Goal: Information Seeking & Learning: Learn about a topic

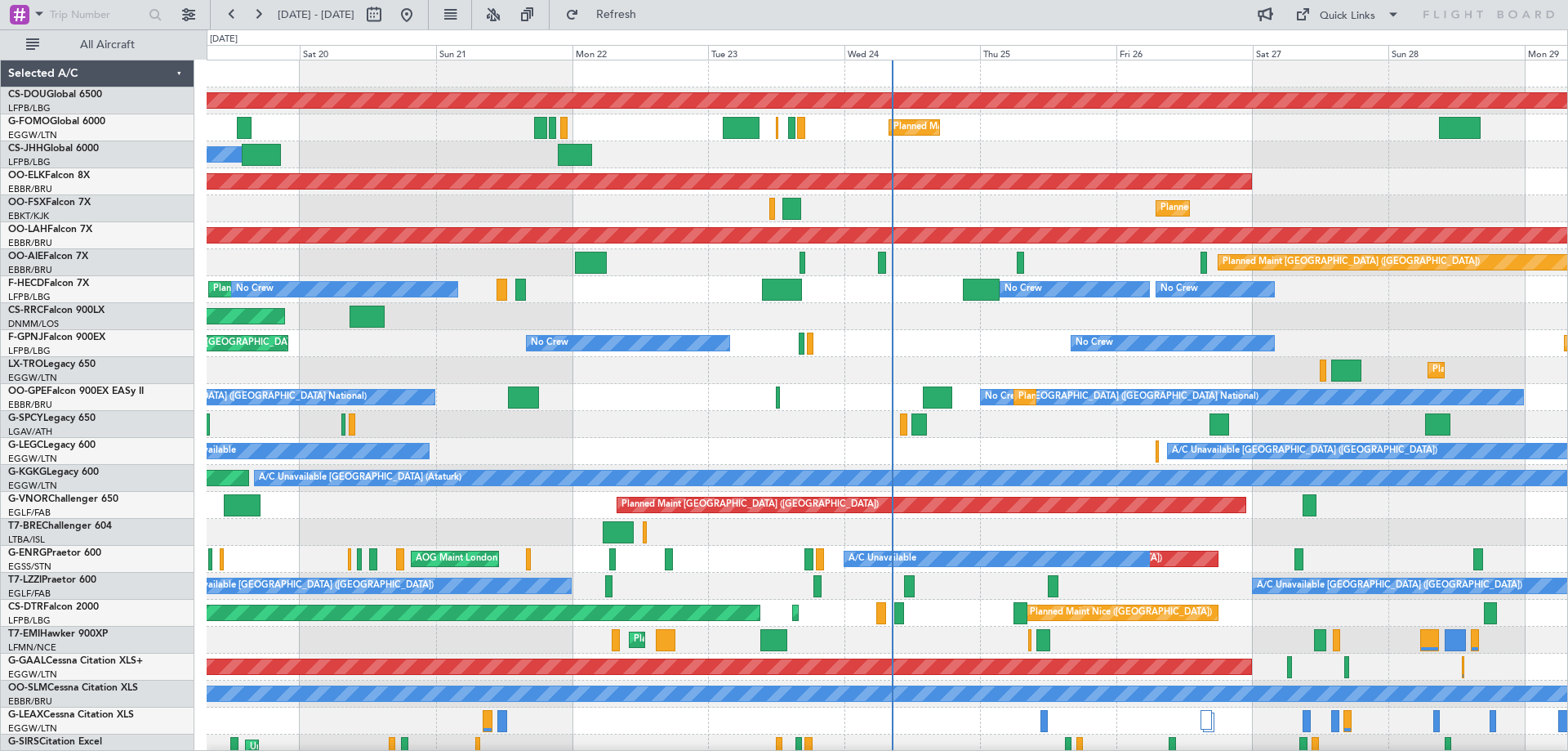
click at [172, 16] on div at bounding box center [105, 15] width 210 height 29
click at [185, 16] on button at bounding box center [189, 15] width 26 height 26
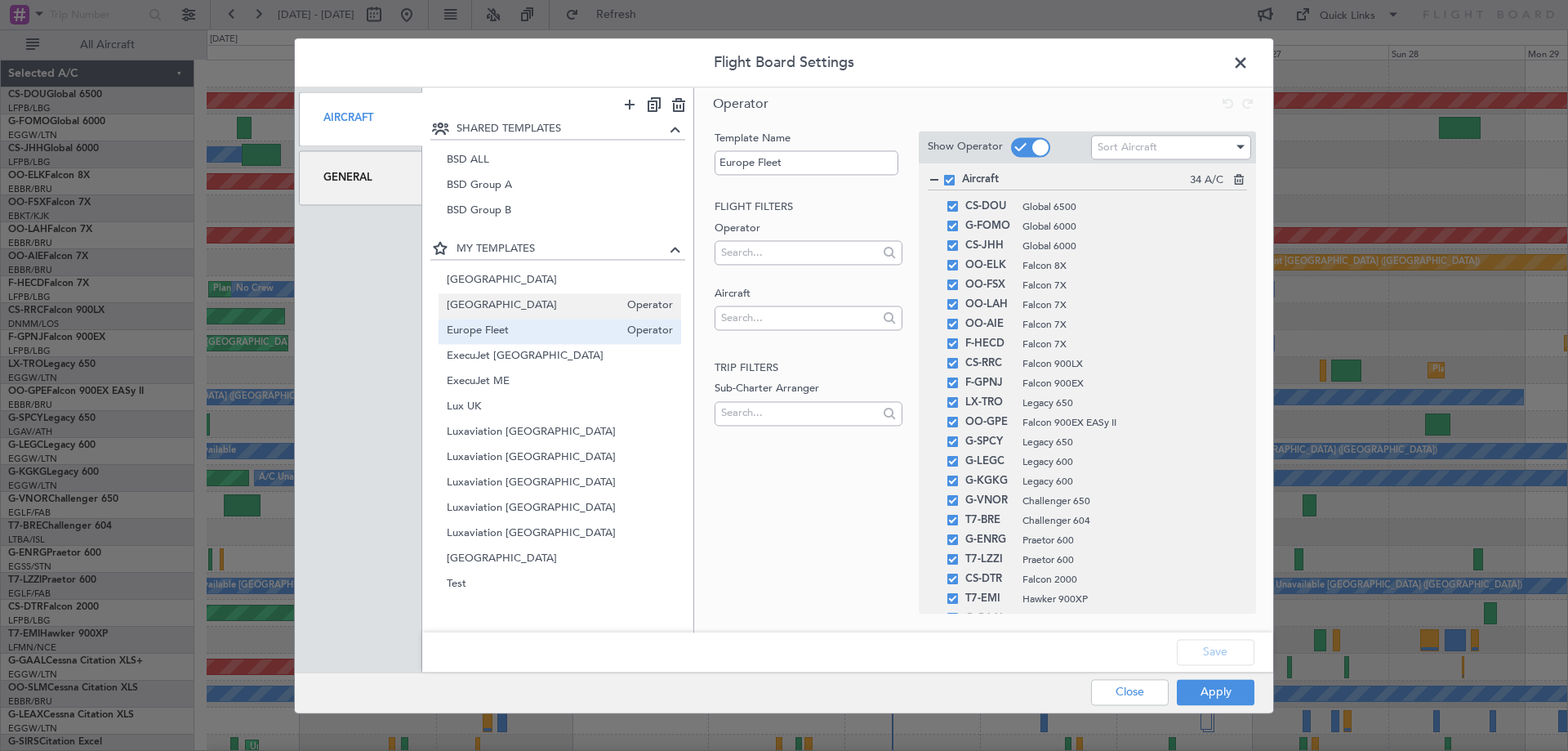
click at [506, 297] on div "Belgium Operator" at bounding box center [561, 306] width 243 height 25
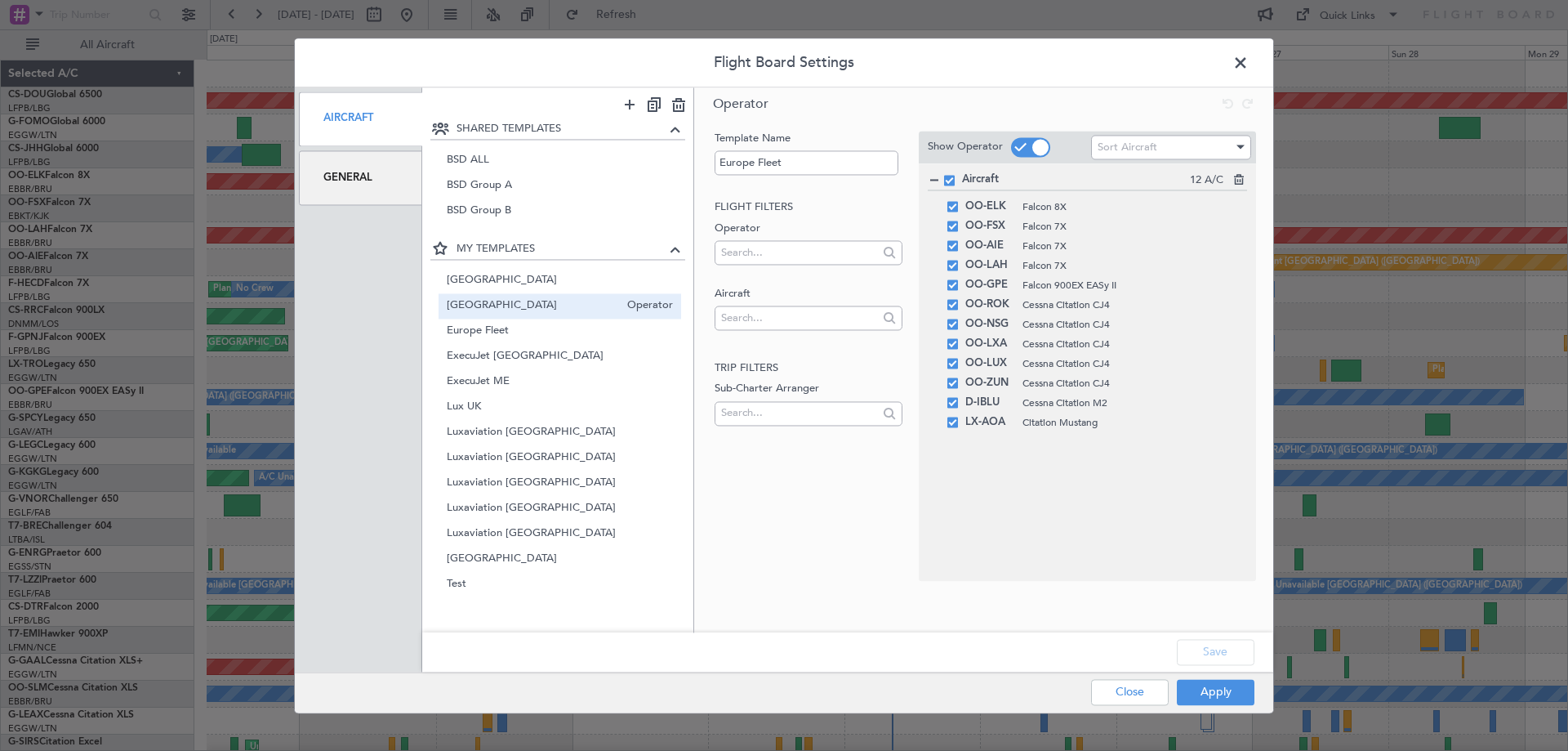
type input "[GEOGRAPHIC_DATA]"
click at [1235, 696] on button "Apply" at bounding box center [1216, 692] width 78 height 26
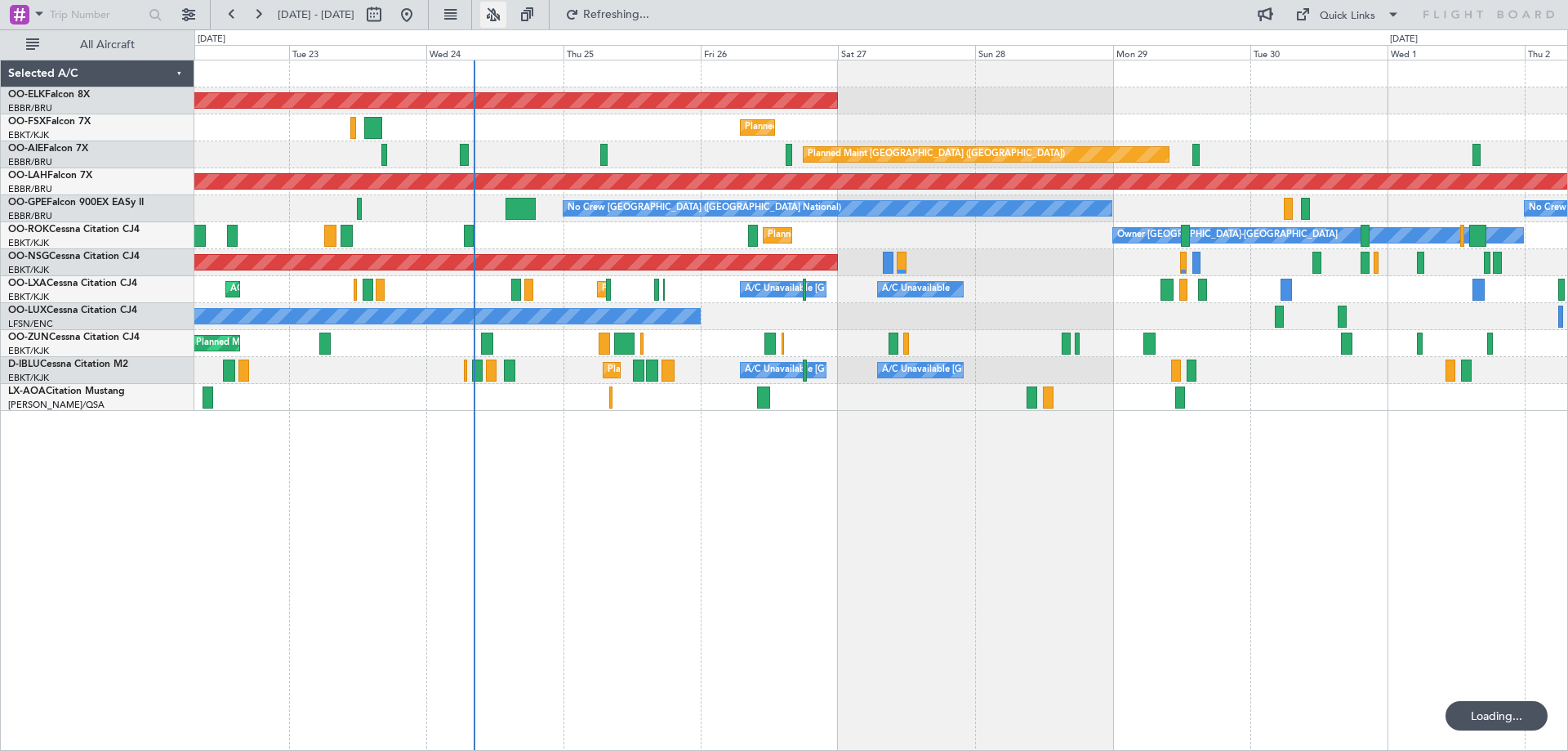
click at [507, 15] on button at bounding box center [494, 15] width 26 height 26
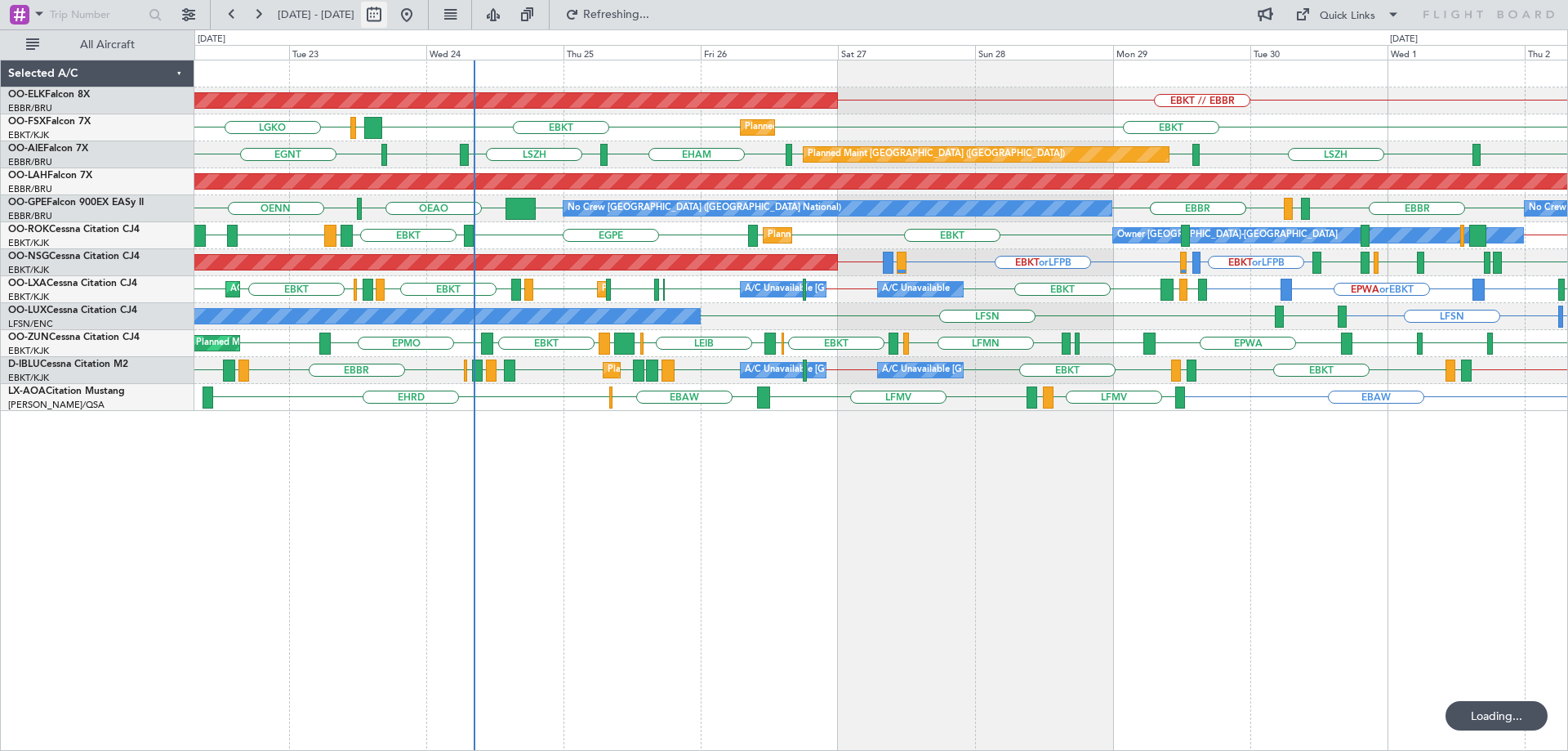
click at [387, 15] on button at bounding box center [374, 15] width 26 height 26
select select "9"
select select "2025"
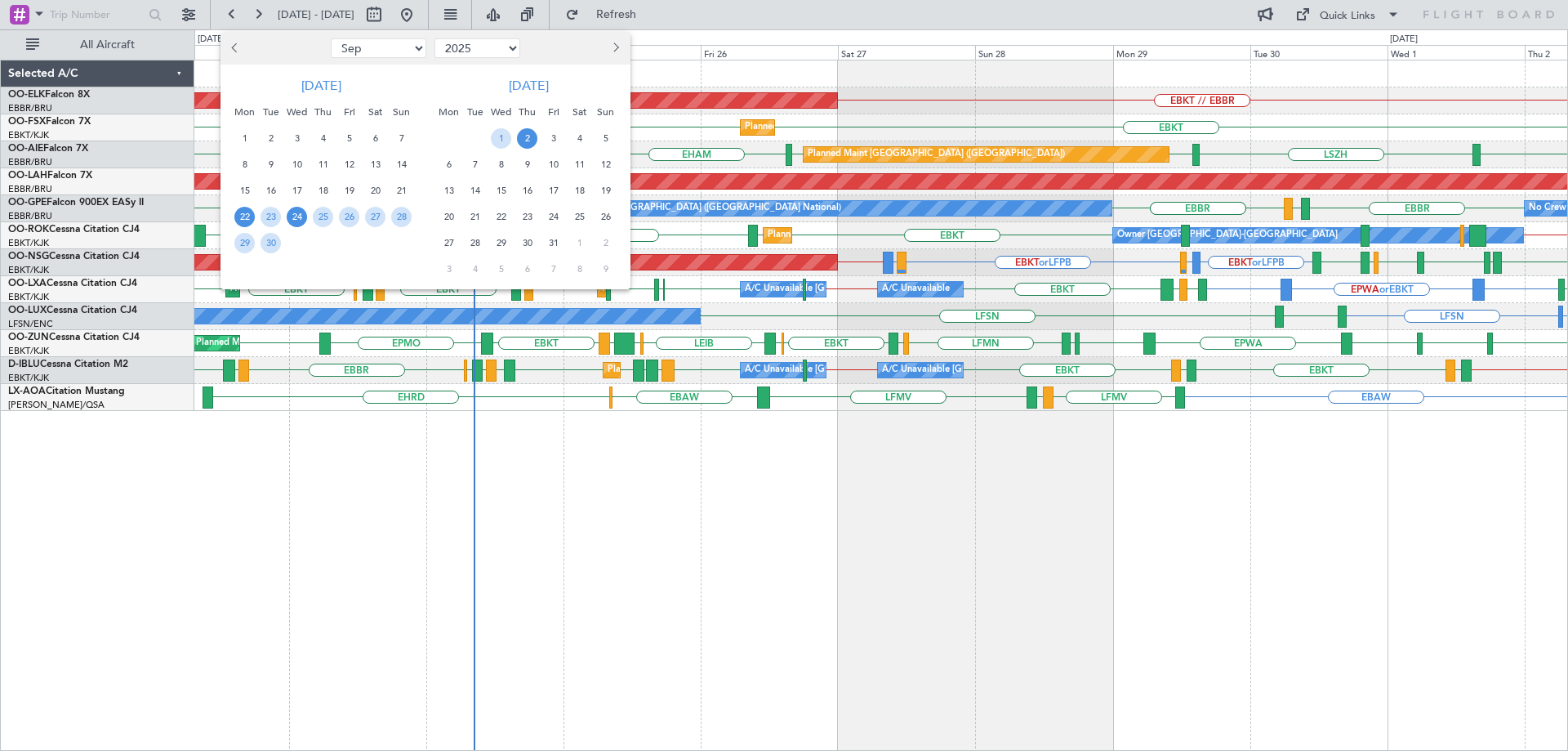
click at [294, 217] on span "24" at bounding box center [297, 217] width 20 height 20
click at [498, 137] on span "1" at bounding box center [501, 138] width 20 height 20
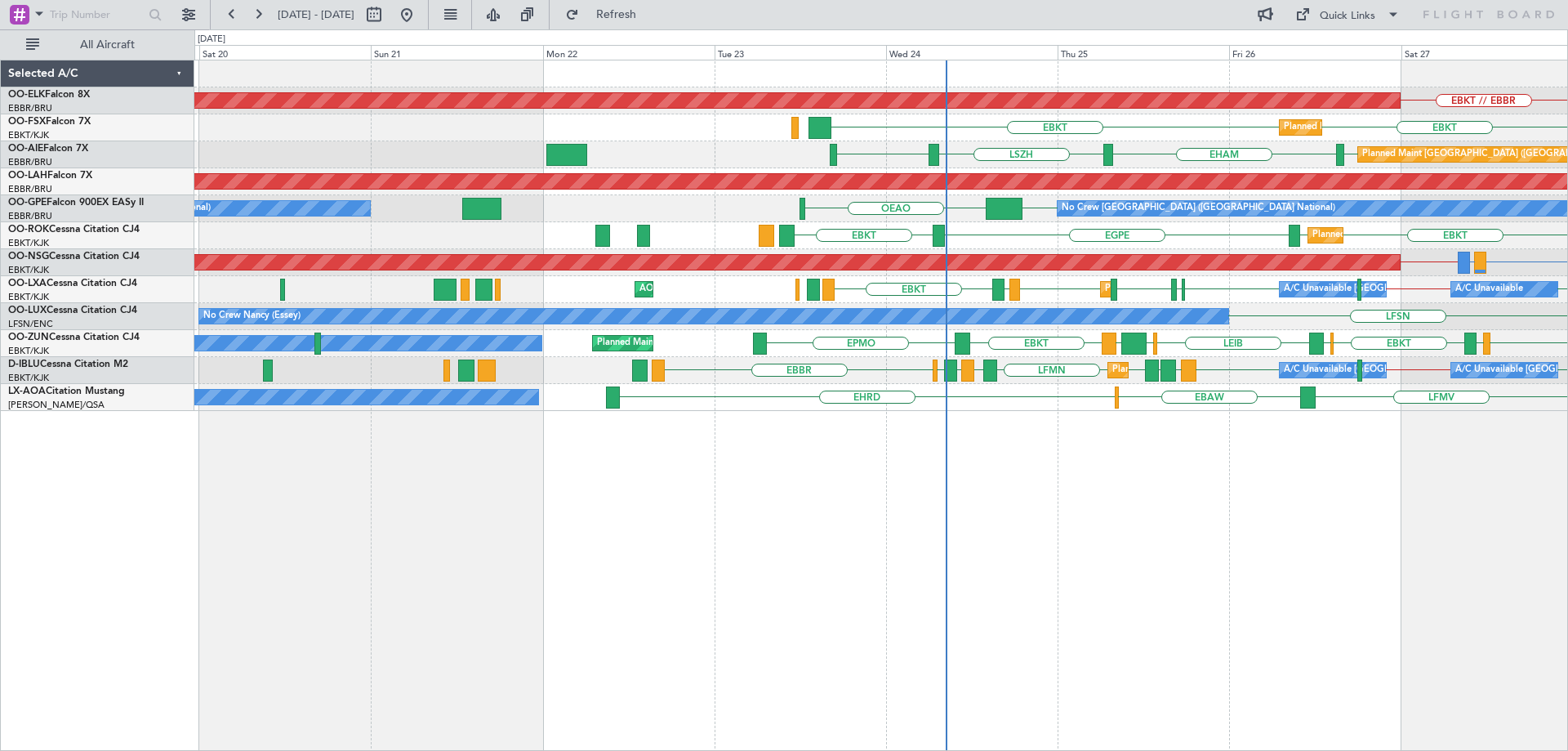
click at [1194, 248] on div "Planned Maint Kortrijk-[GEOGRAPHIC_DATA] [GEOGRAPHIC_DATA] EBKT EBKT EBKT Plann…" at bounding box center [881, 235] width 1373 height 27
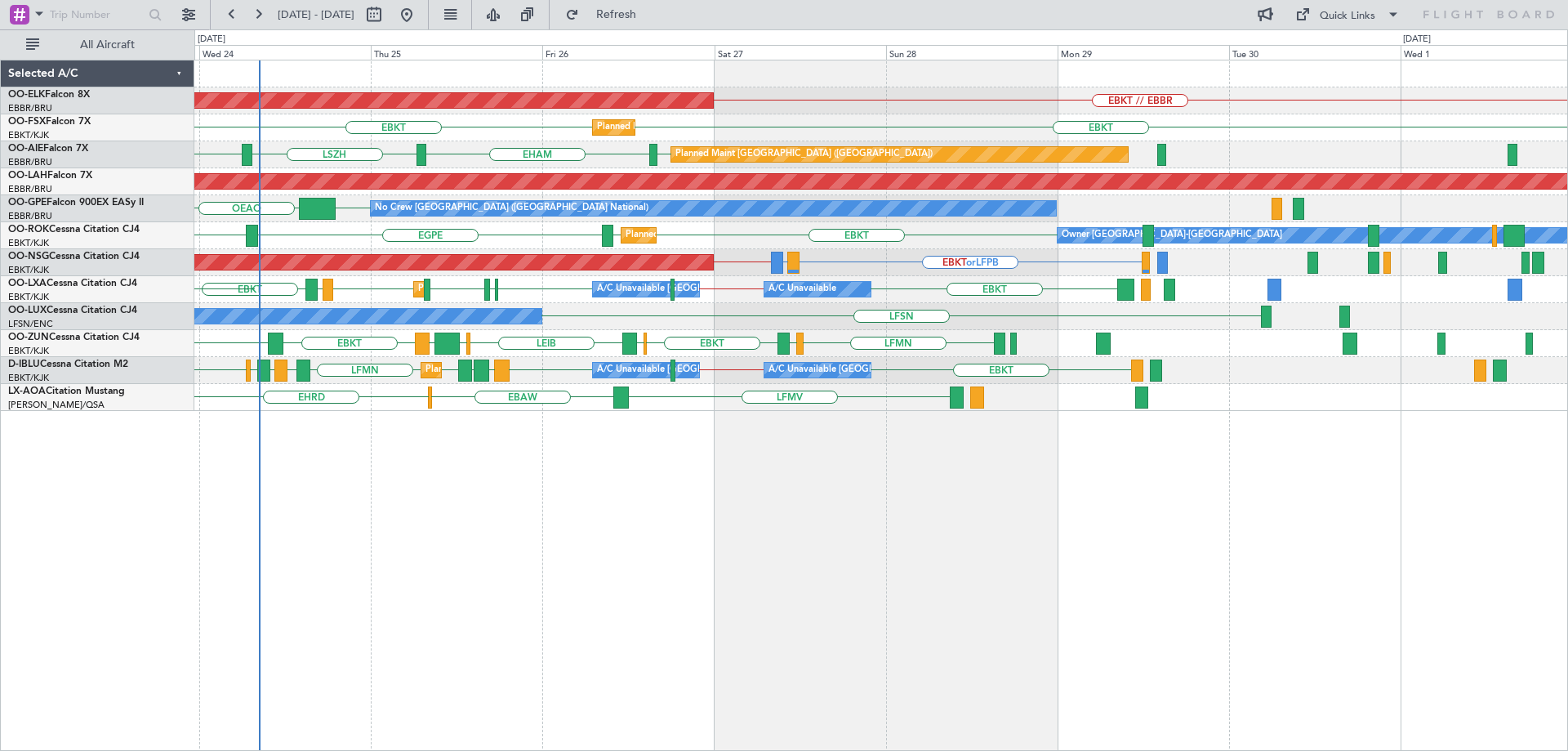
click at [531, 302] on div "Planned Maint Kortrijk-[GEOGRAPHIC_DATA] EBKT // EBBR Planned Maint [GEOGRAPHIC…" at bounding box center [881, 235] width 1373 height 351
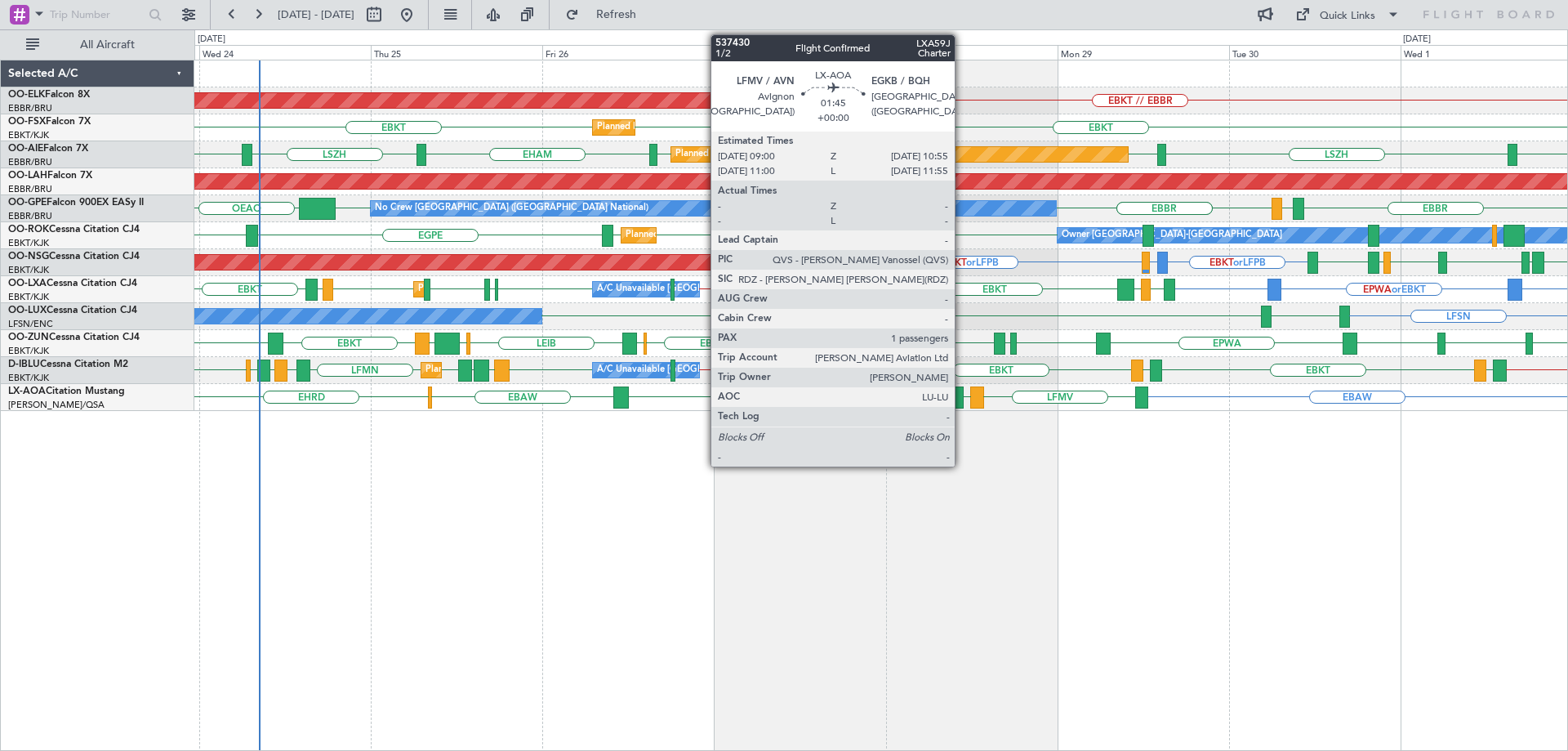
click at [963, 400] on div at bounding box center [957, 397] width 14 height 22
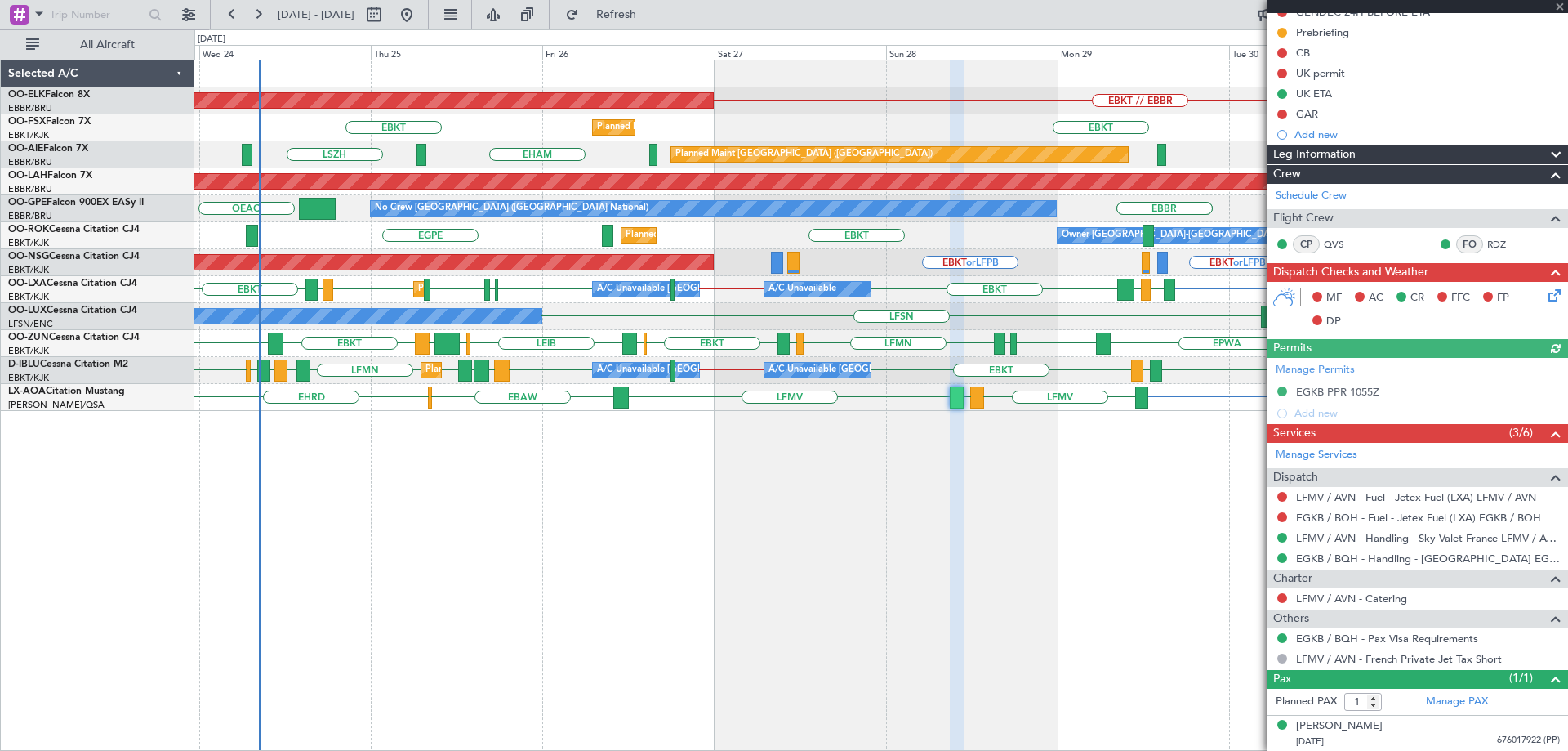
scroll to position [178, 0]
click at [1559, 5] on span at bounding box center [1560, 7] width 16 height 15
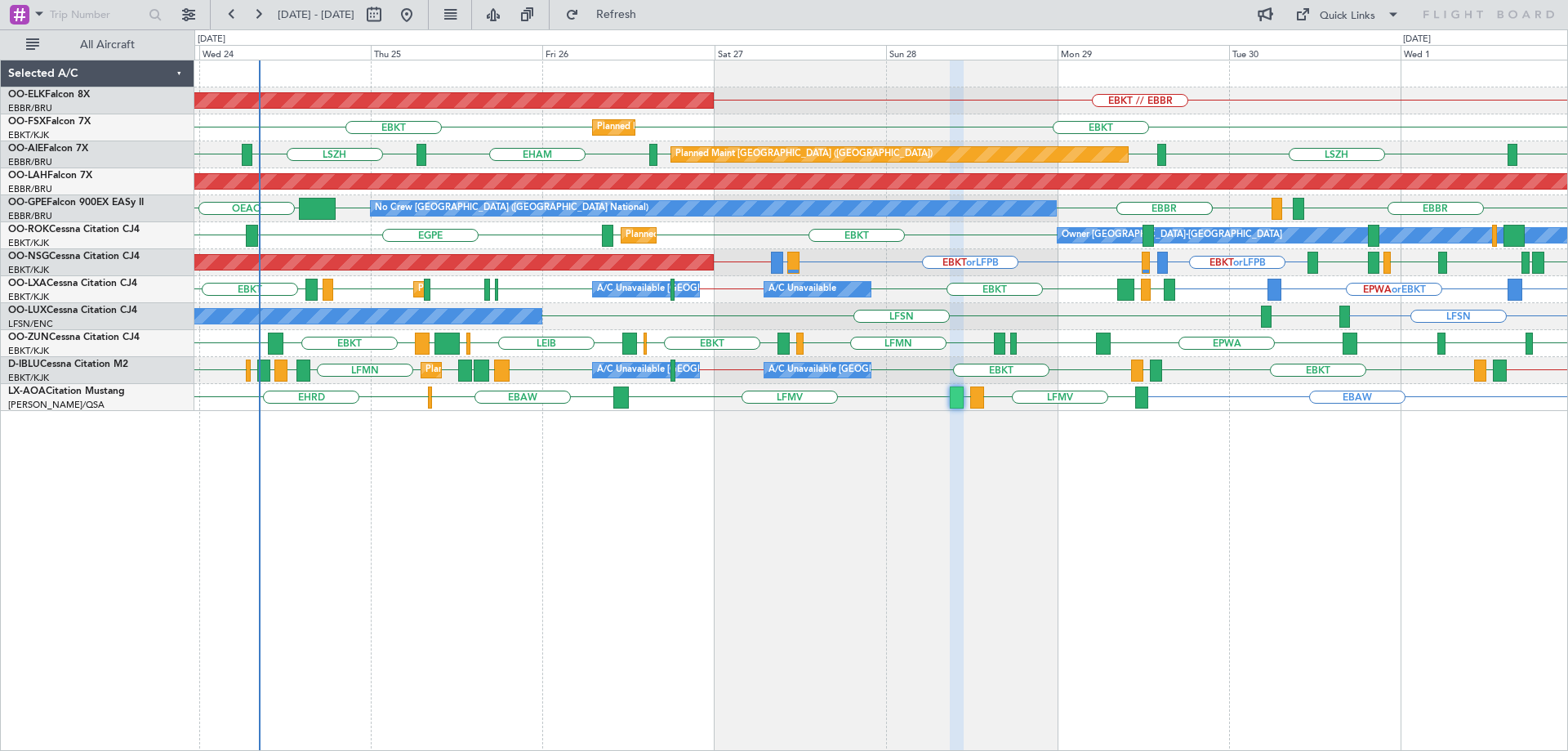
type input "0"
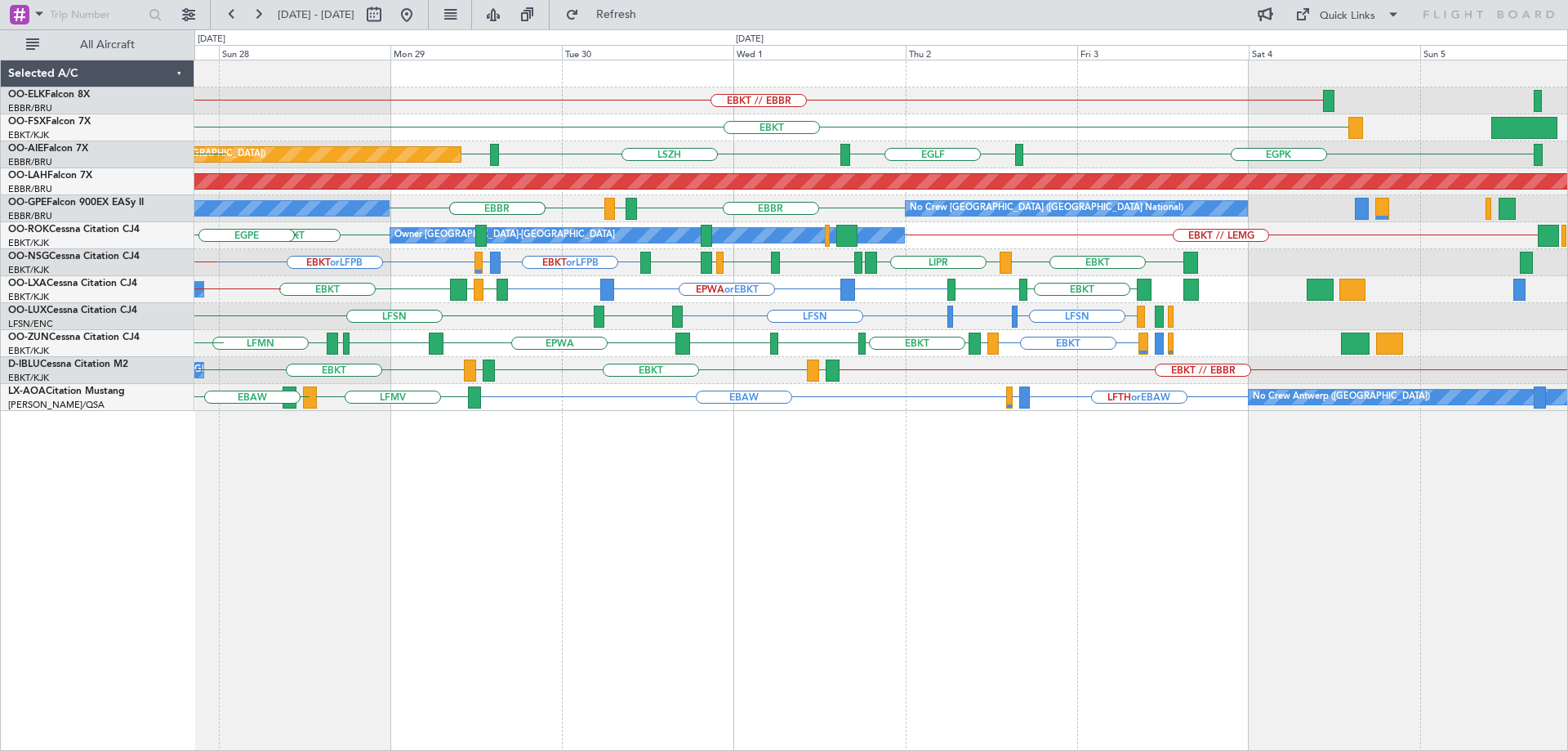
click at [851, 381] on div "EBKT // EBBR Planned Maint [GEOGRAPHIC_DATA]-[GEOGRAPHIC_DATA] EBKT Planned Mai…" at bounding box center [881, 235] width 1373 height 351
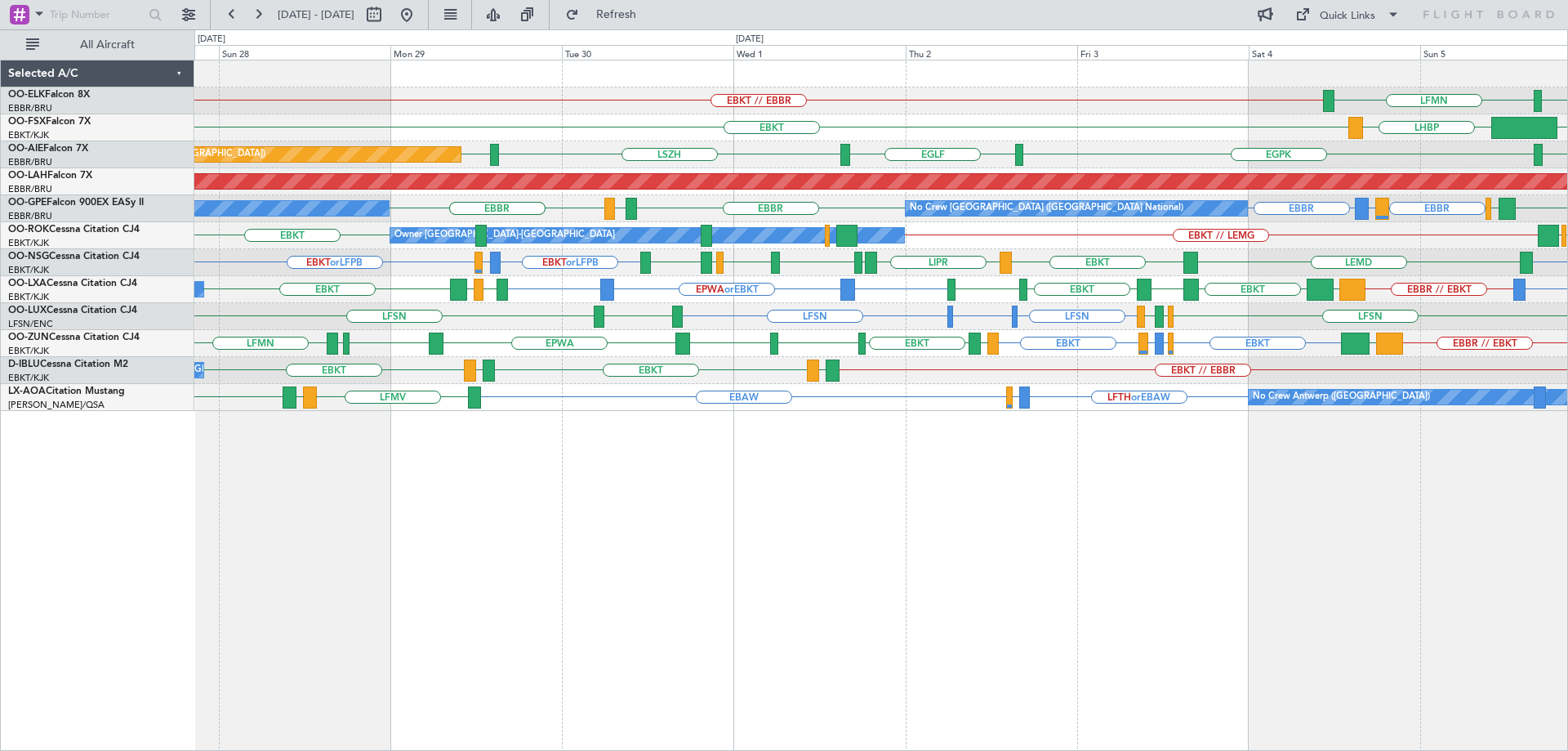
click at [772, 302] on div "LIML LFMN EBKT // EBBR Planned Maint [GEOGRAPHIC_DATA]-[GEOGRAPHIC_DATA] KPVD L…" at bounding box center [881, 235] width 1373 height 351
